Goal: Navigation & Orientation: Find specific page/section

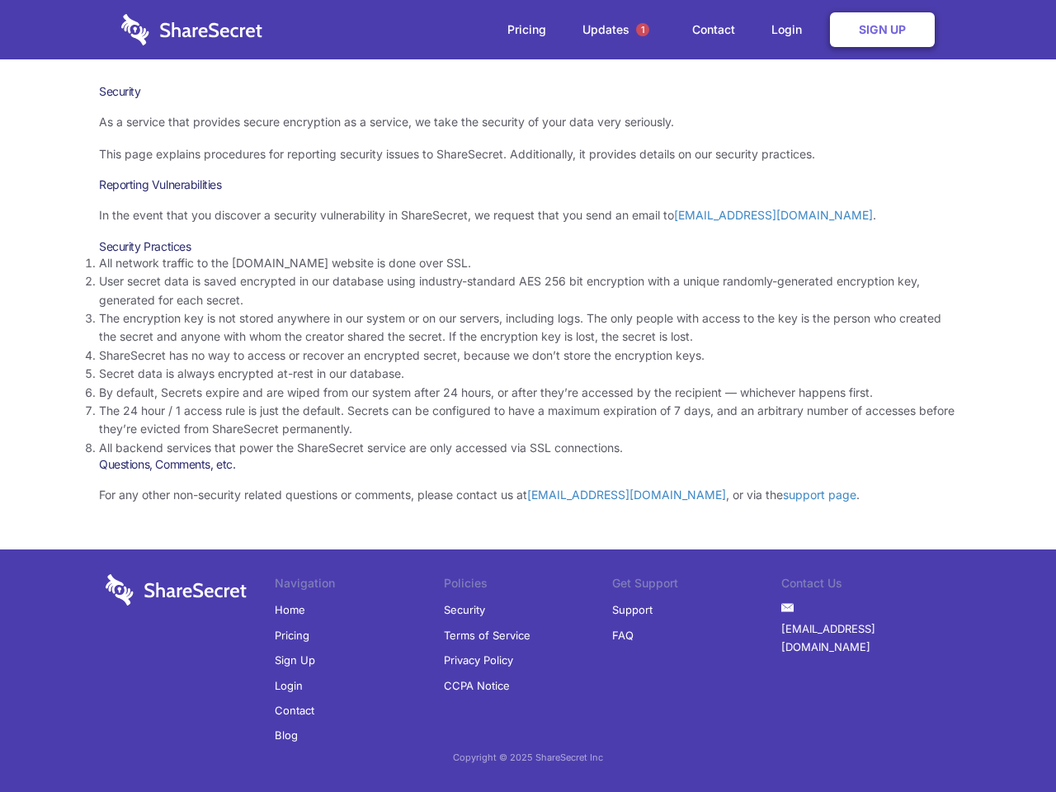
click at [528, 396] on li "By default, Secrets expire and are wiped from our system after 24 hours, or aft…" at bounding box center [528, 392] width 858 height 18
click at [642, 30] on span "1" at bounding box center [642, 29] width 13 height 13
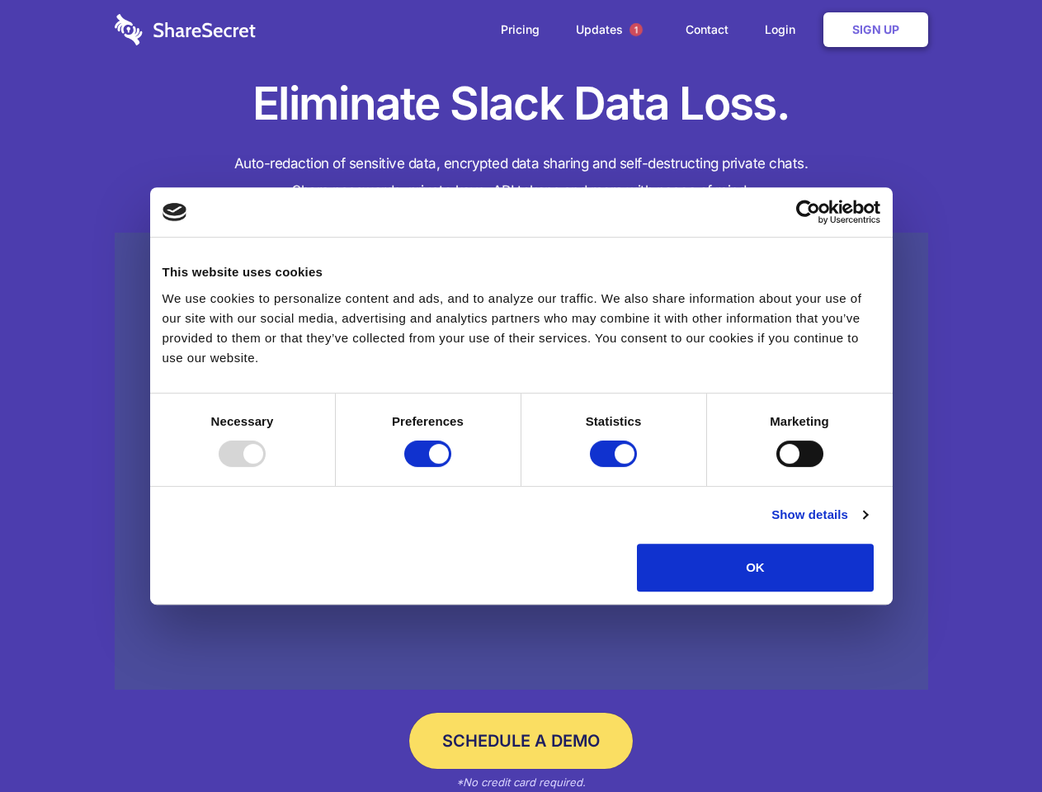
click at [266, 467] on div at bounding box center [242, 453] width 47 height 26
click at [451, 467] on input "Preferences" at bounding box center [427, 453] width 47 height 26
checkbox input "false"
click at [615, 467] on input "Statistics" at bounding box center [613, 453] width 47 height 26
checkbox input "false"
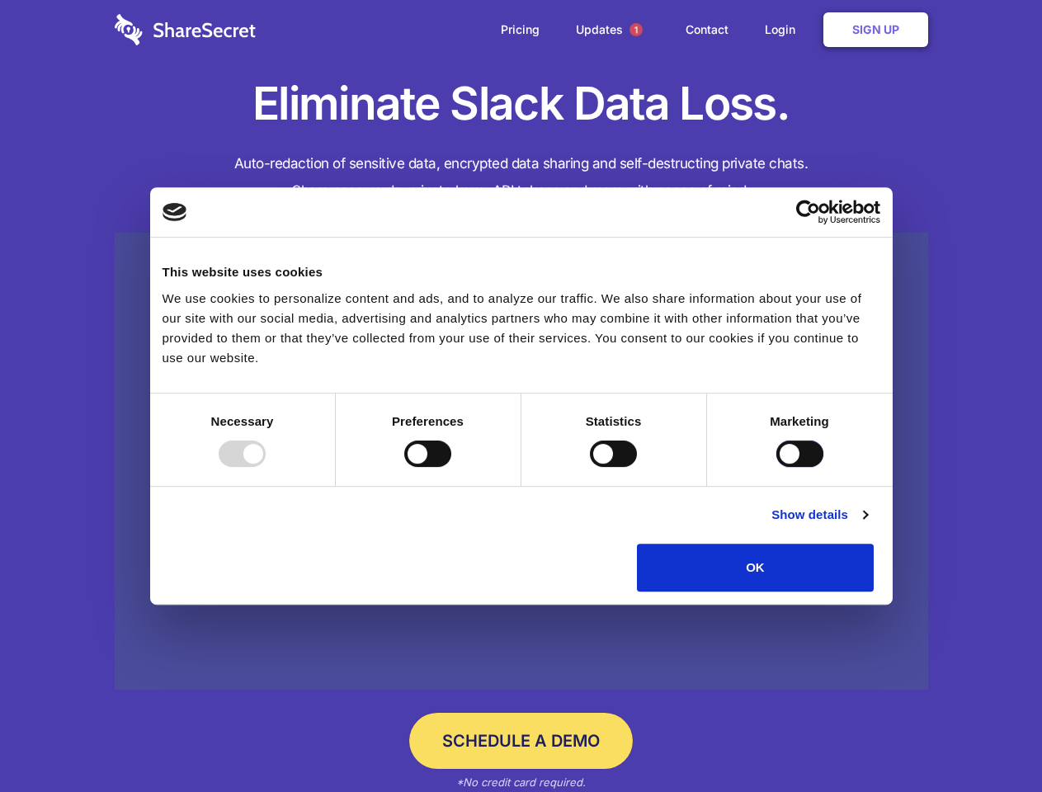
click at [776, 467] on input "Marketing" at bounding box center [799, 453] width 47 height 26
checkbox input "true"
click at [867, 524] on link "Show details" at bounding box center [819, 515] width 96 height 20
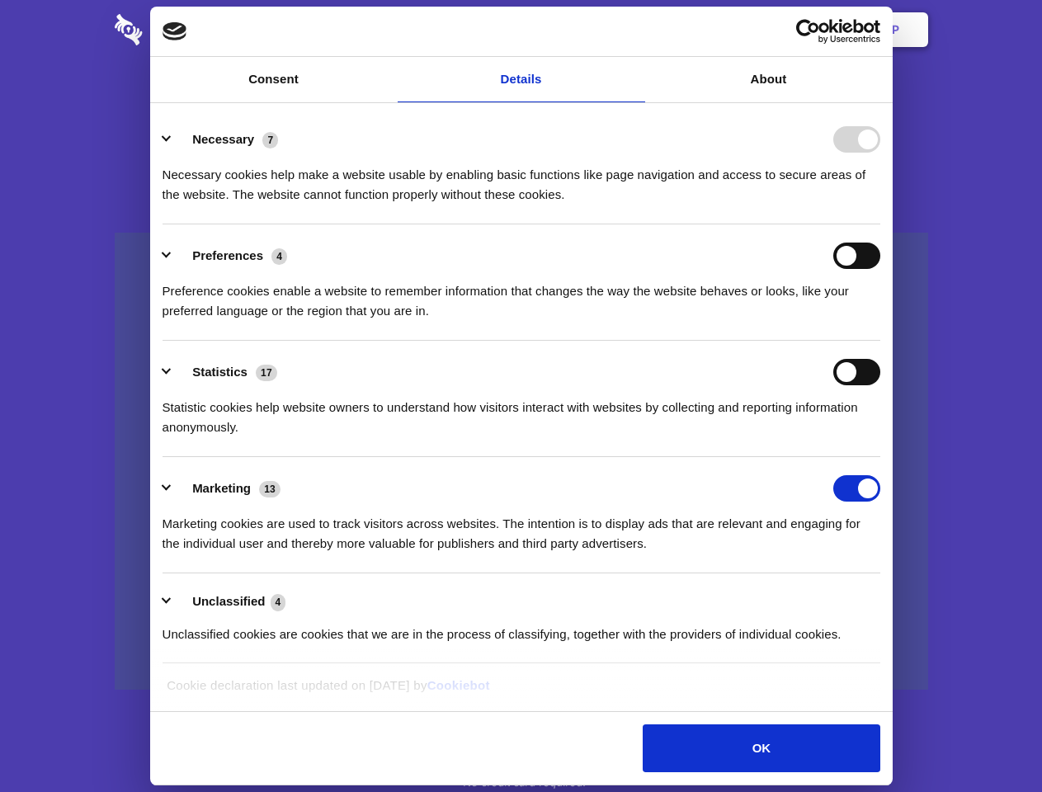
click at [880, 341] on li "Preferences 4 Preference cookies enable a website to remember information that …" at bounding box center [520, 282] width 717 height 116
click at [635, 30] on span "1" at bounding box center [635, 29] width 13 height 13
